Goal: Task Accomplishment & Management: Use online tool/utility

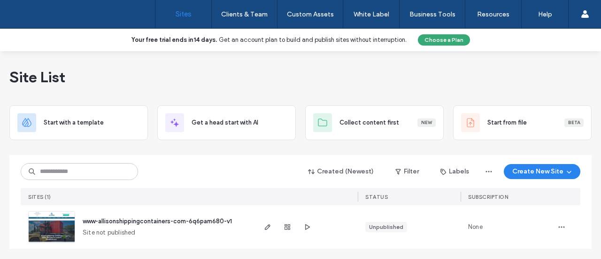
scroll to position [3, 0]
click at [49, 222] on img at bounding box center [52, 243] width 46 height 64
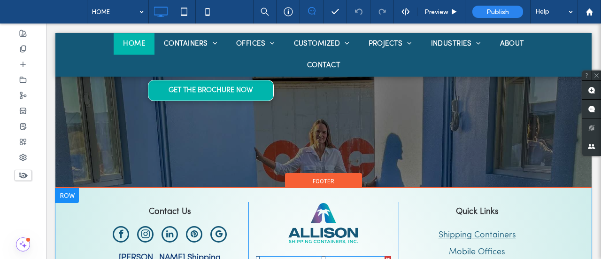
scroll to position [4449, 0]
